Goal: Task Accomplishment & Management: Use online tool/utility

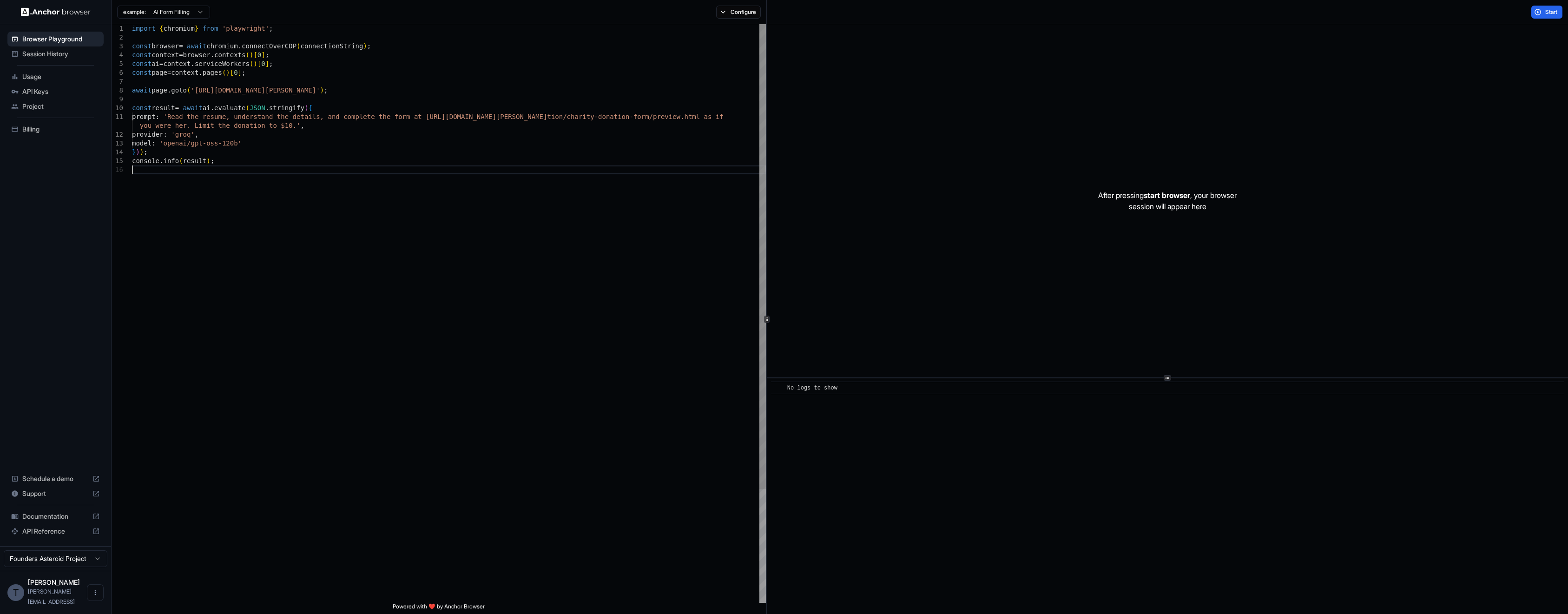
click at [400, 168] on div "import { chromium } from 'playwright' ; const browser = await chromium . connec…" at bounding box center [449, 384] width 634 height 720
drag, startPoint x: 574, startPoint y: 231, endPoint x: -30, endPoint y: 15, distance: 641.5
click at [132, 24] on div "import { chromium } from 'playwright' ; const browser = await chromium . connec…" at bounding box center [449, 384] width 634 height 720
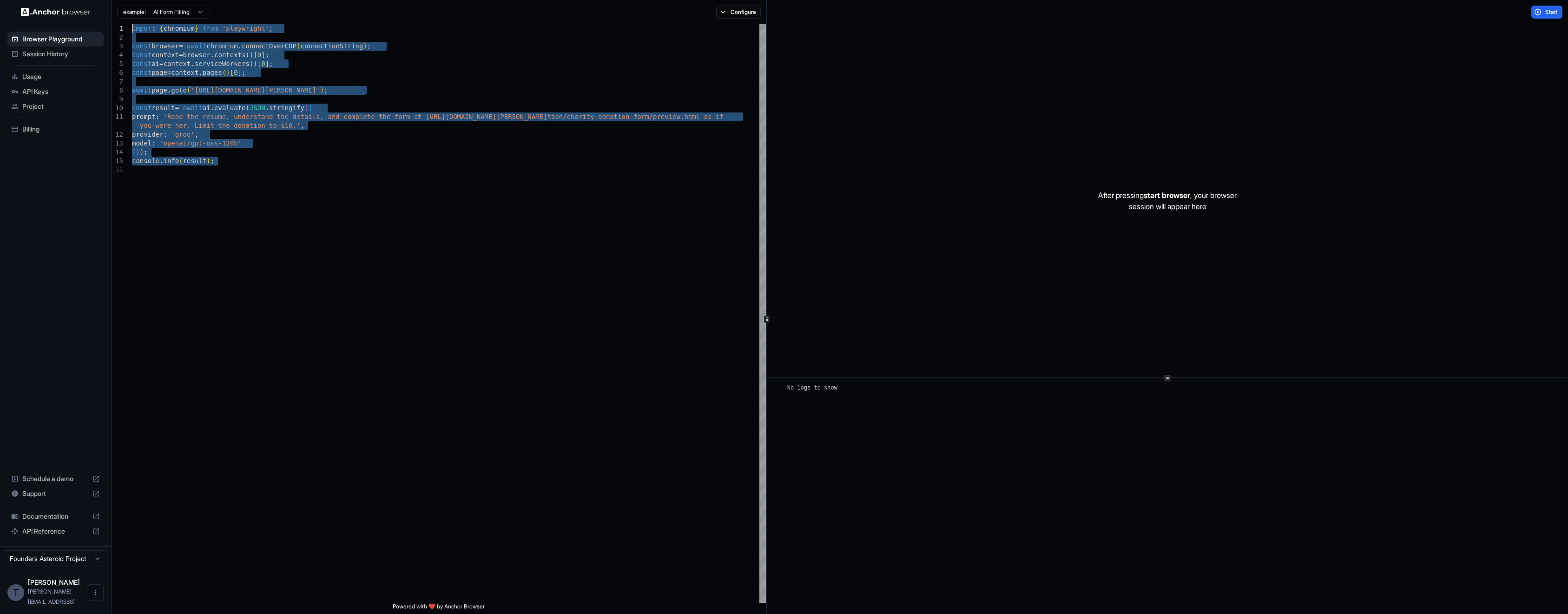
type textarea "**********"
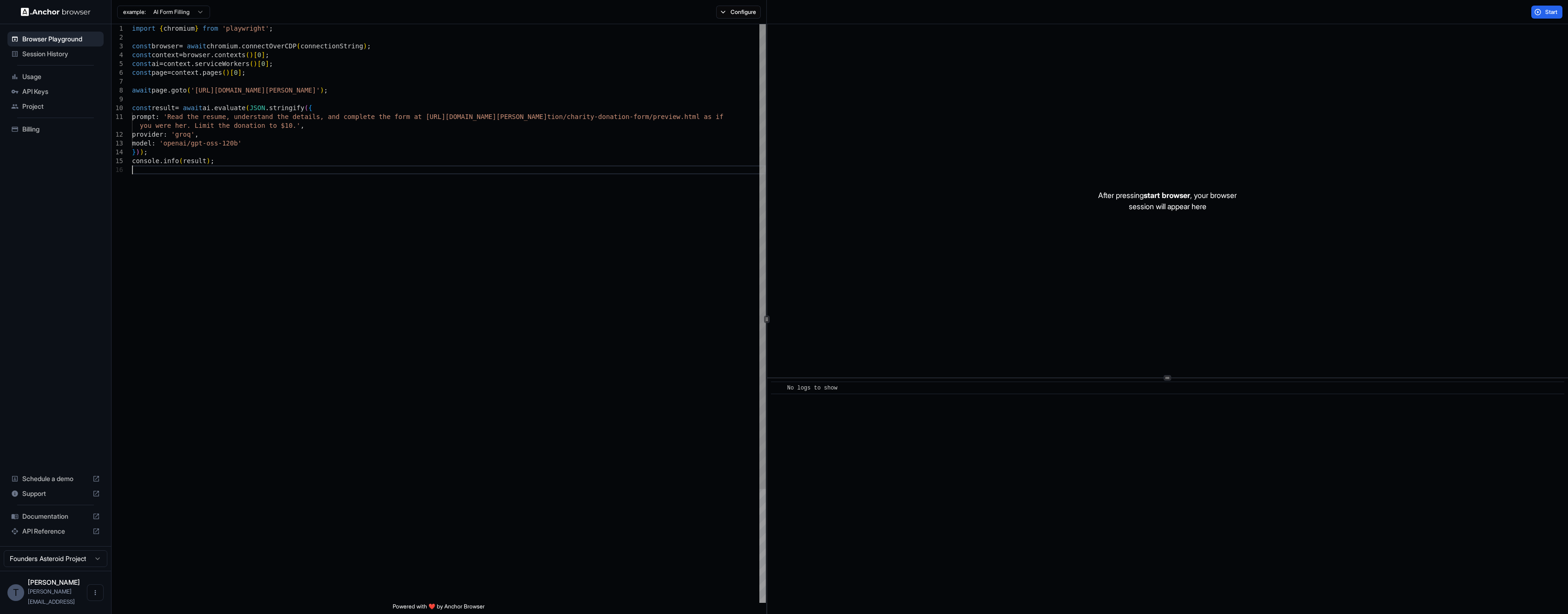
click at [363, 268] on div "import { chromium } from 'playwright' ; const browser = await chromium . connec…" at bounding box center [449, 384] width 634 height 720
click at [56, 55] on span "Session History" at bounding box center [61, 54] width 78 height 9
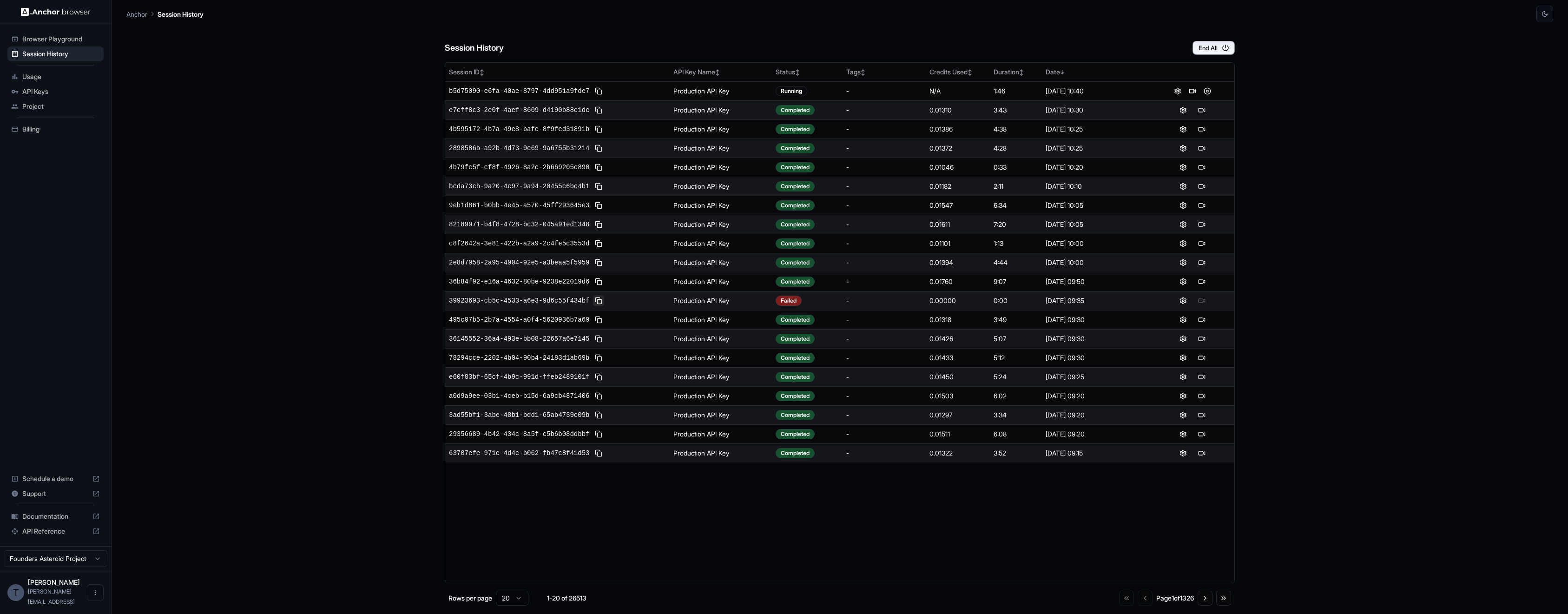
click at [593, 301] on button at bounding box center [598, 301] width 11 height 11
click at [170, 226] on div "Session History End All Session ID ↕ API Key Name ↕ Status ↕ Tags ↕ Credits Use…" at bounding box center [840, 318] width 1427 height 591
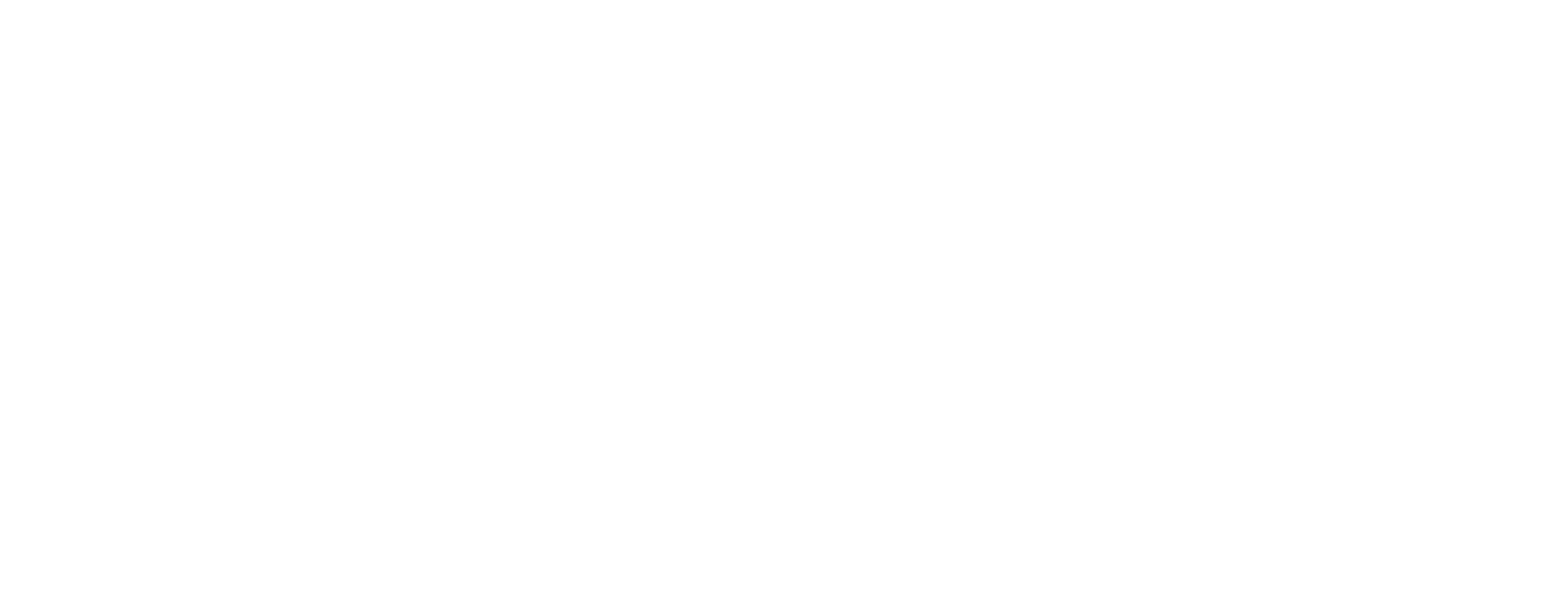
click at [424, 122] on body at bounding box center [784, 307] width 1568 height 614
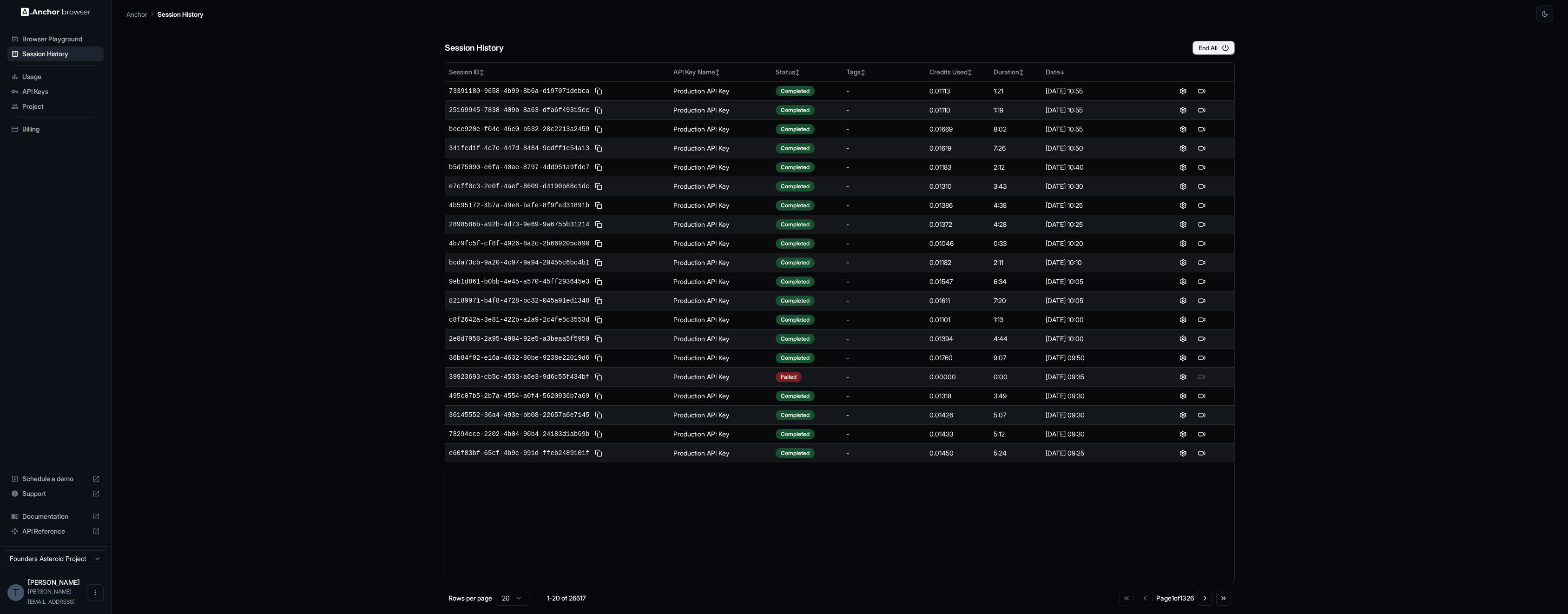
click at [604, 378] on div "39923693-cb5c-4533-a6e3-9d6c55f434bf" at bounding box center [558, 377] width 217 height 11
click at [600, 377] on button at bounding box center [598, 377] width 11 height 11
